Goal: Transaction & Acquisition: Purchase product/service

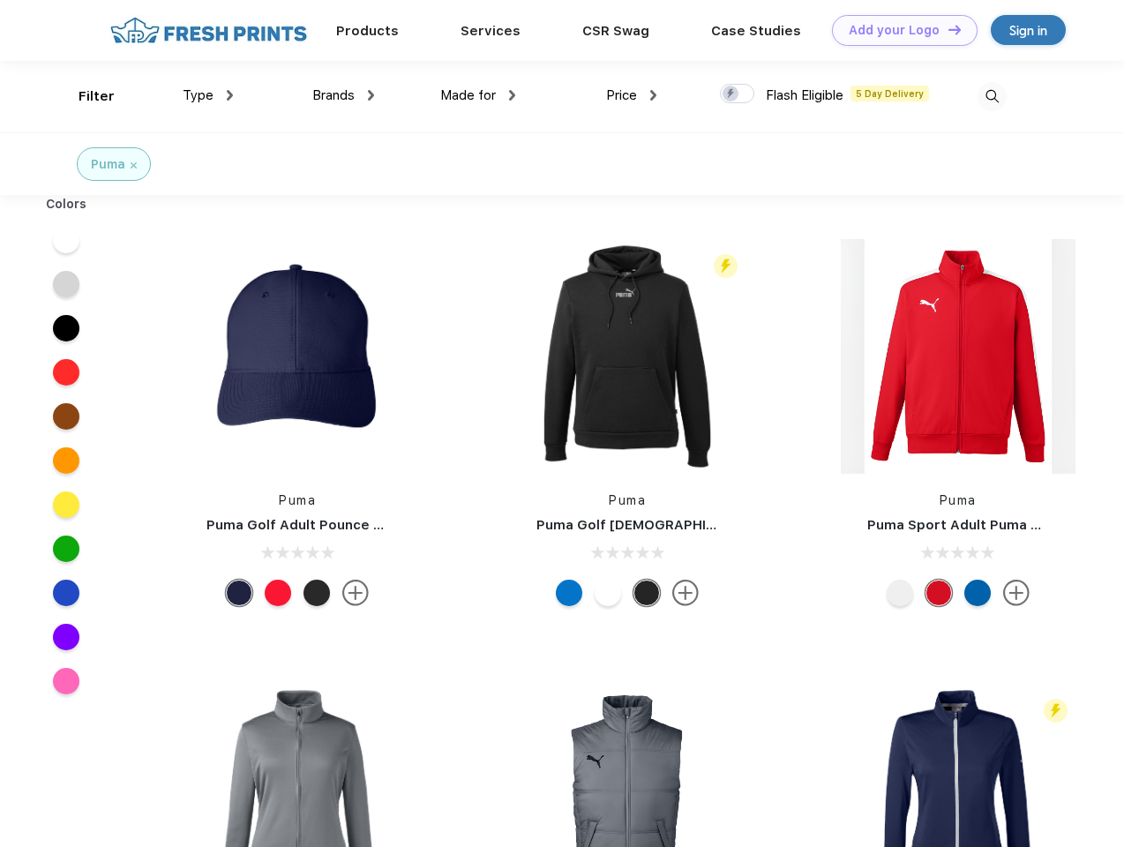
scroll to position [1, 0]
click at [898, 30] on link "Add your Logo Design Tool" at bounding box center [905, 30] width 146 height 31
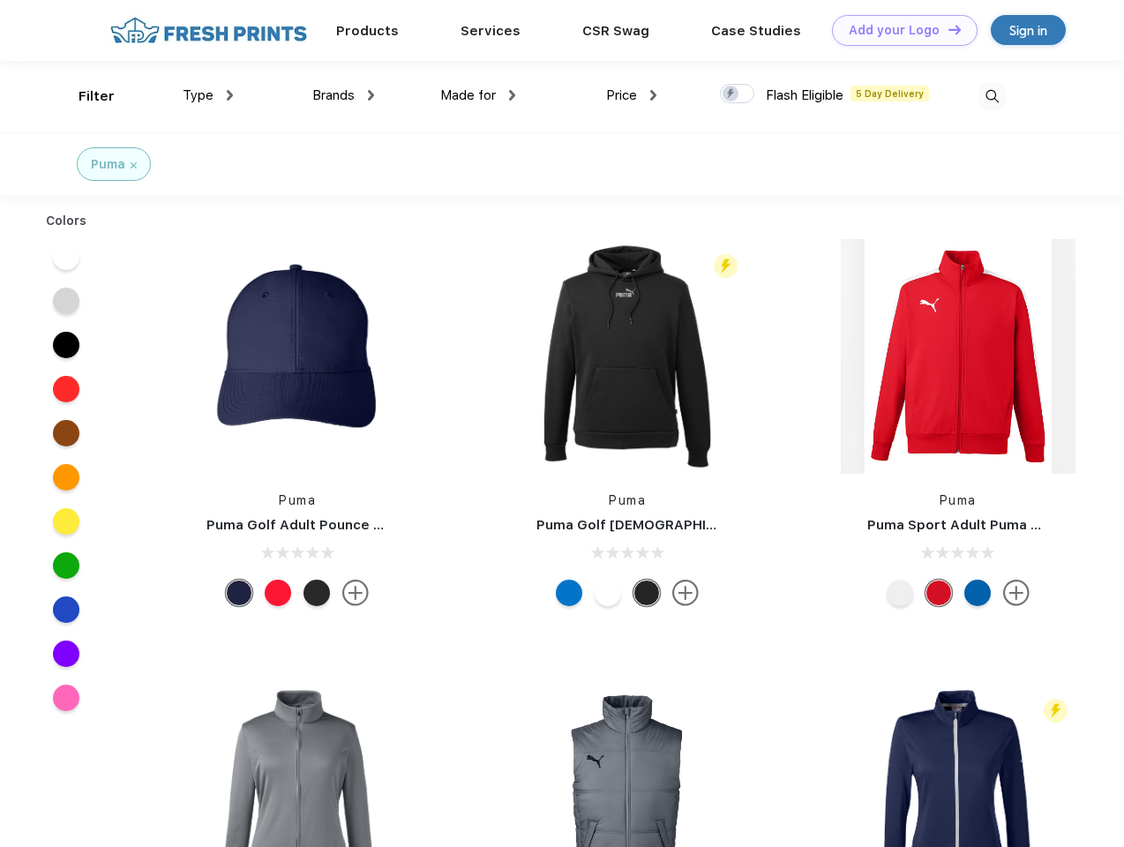
click at [0, 0] on div "Design Tool" at bounding box center [0, 0] width 0 height 0
click at [947, 29] on link "Add your Logo Design Tool" at bounding box center [905, 30] width 146 height 31
click at [85, 96] on div "Filter" at bounding box center [97, 96] width 36 height 20
click at [208, 95] on span "Type" at bounding box center [198, 95] width 31 height 16
click at [343, 95] on span "Brands" at bounding box center [333, 95] width 42 height 16
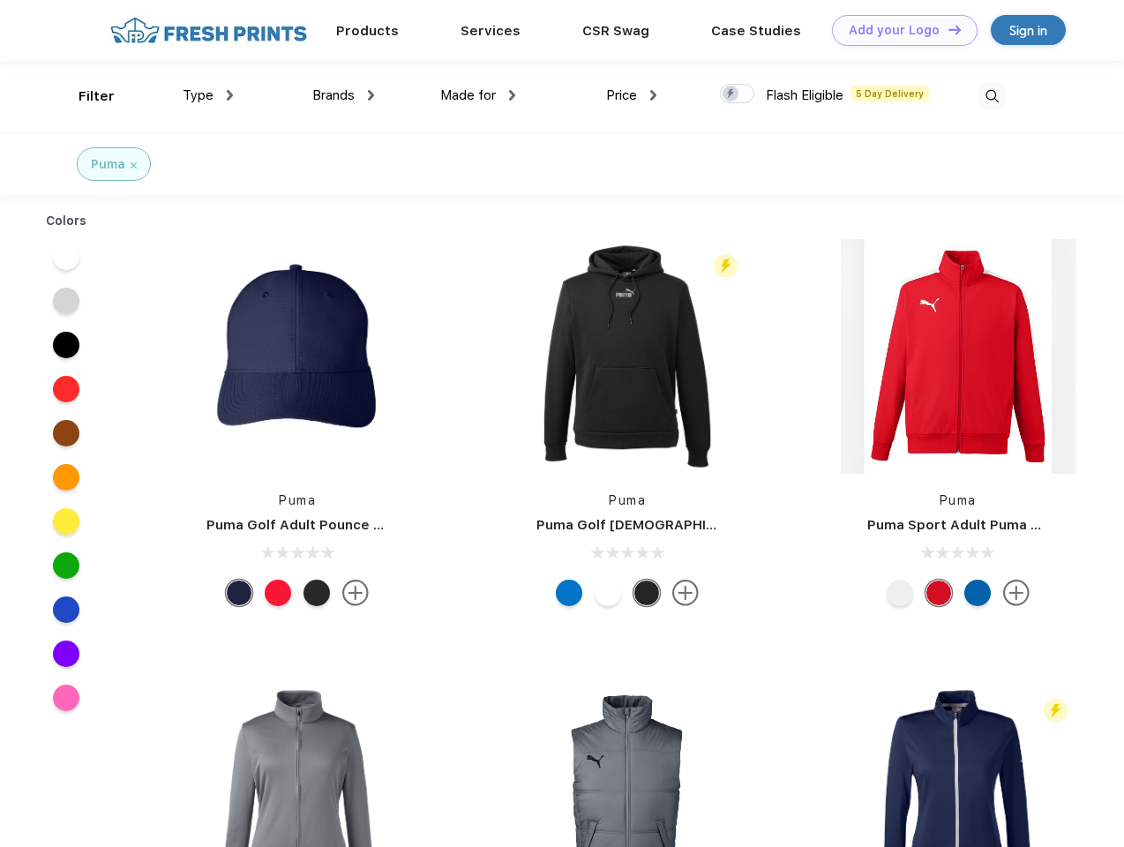
click at [478, 95] on span "Made for" at bounding box center [468, 95] width 56 height 16
click at [632, 95] on span "Price" at bounding box center [621, 95] width 31 height 16
click at [738, 94] on div at bounding box center [737, 93] width 34 height 19
click at [731, 94] on input "checkbox" at bounding box center [725, 88] width 11 height 11
click at [992, 96] on img at bounding box center [992, 96] width 29 height 29
